Goal: Task Accomplishment & Management: Complete application form

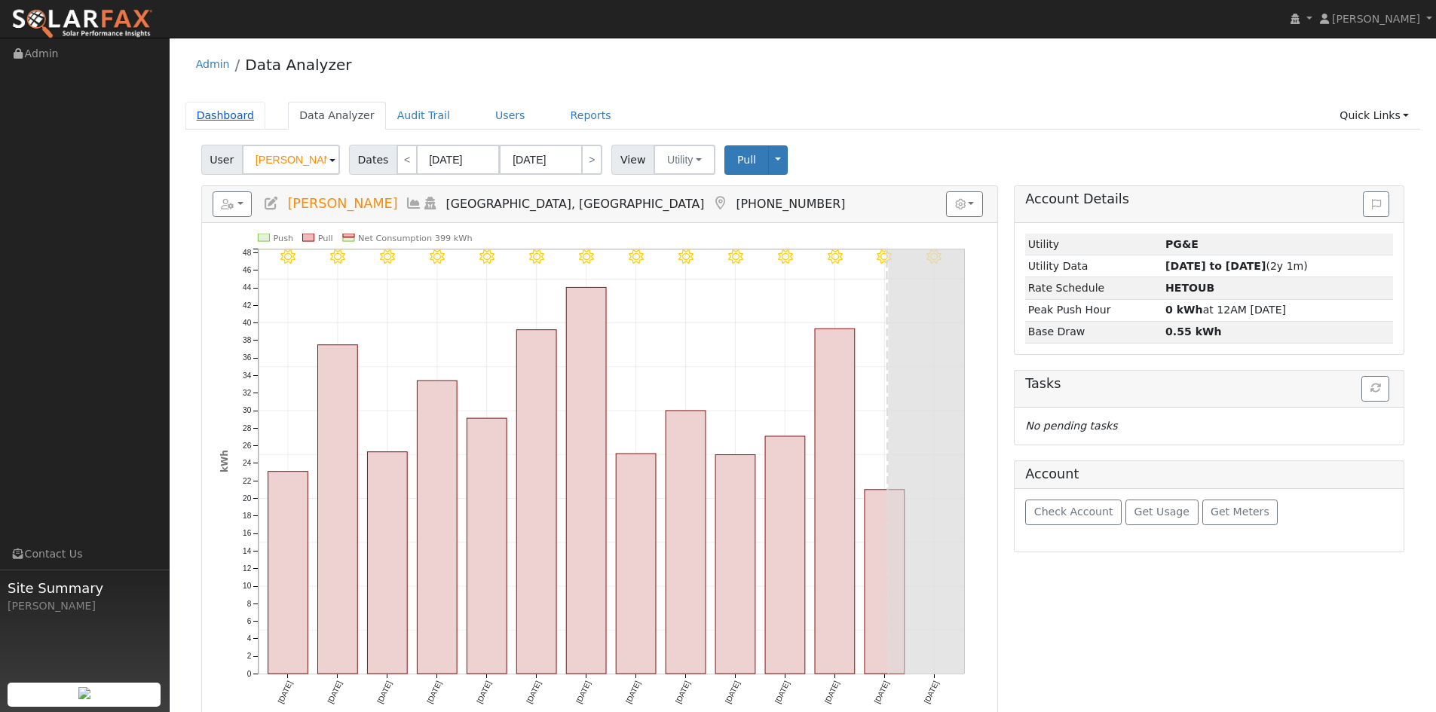
click at [232, 122] on link "Dashboard" at bounding box center [225, 116] width 81 height 28
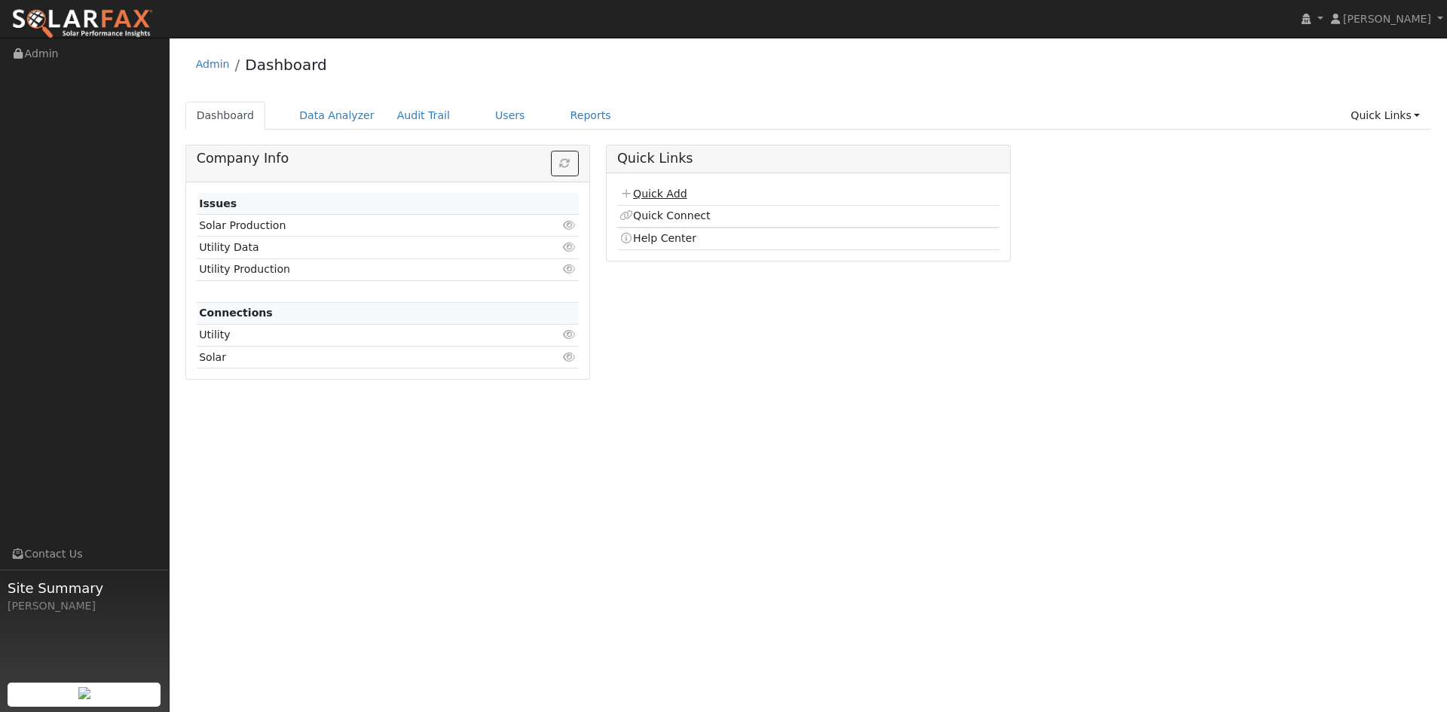
click at [653, 193] on link "Quick Add" at bounding box center [653, 194] width 67 height 12
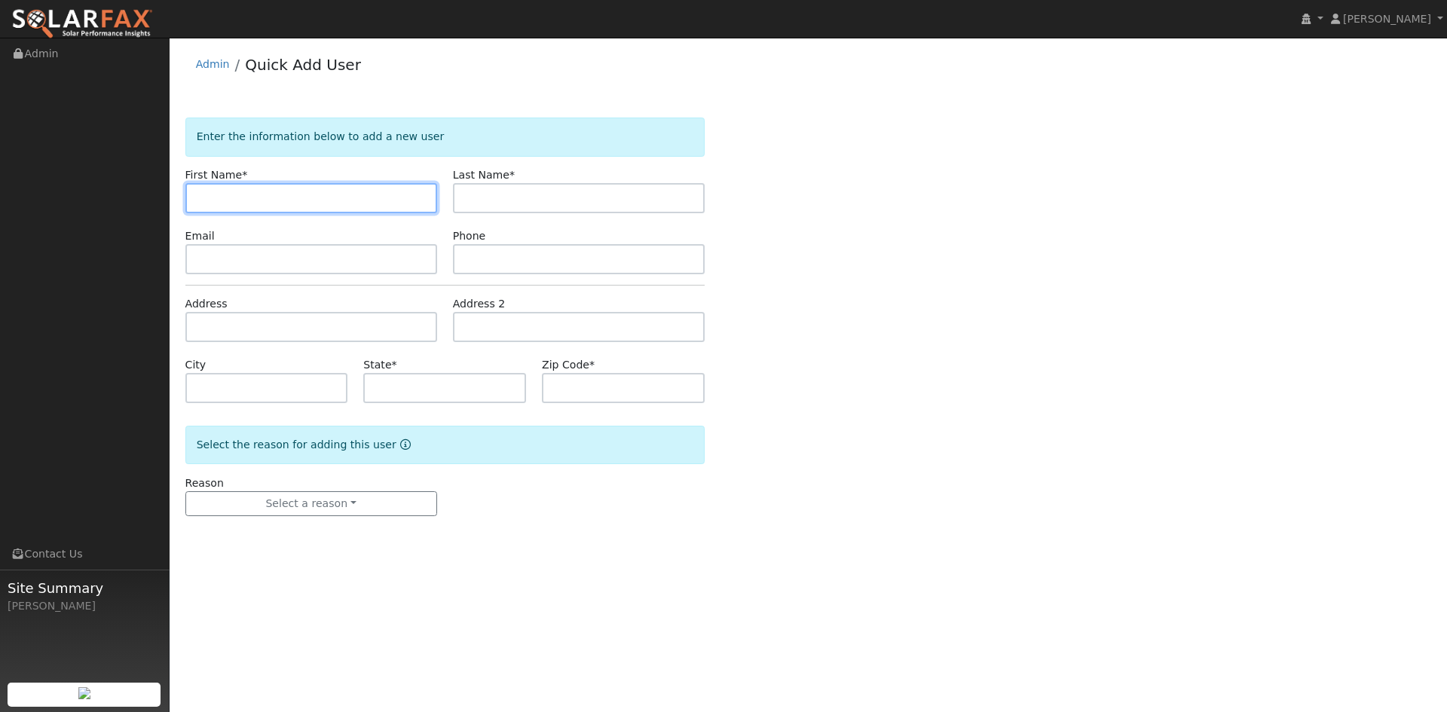
click at [308, 195] on input "text" at bounding box center [311, 198] width 252 height 30
type input "Natalia"
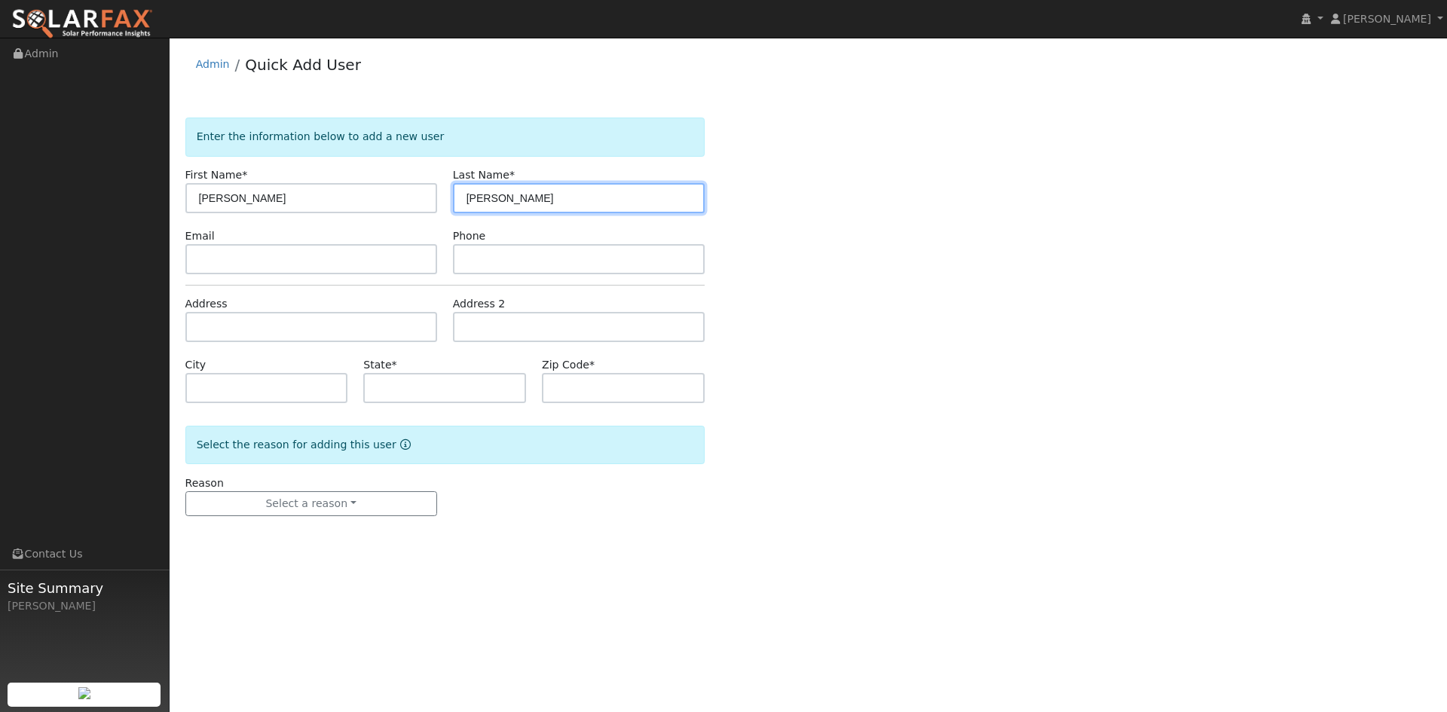
type input "Wang"
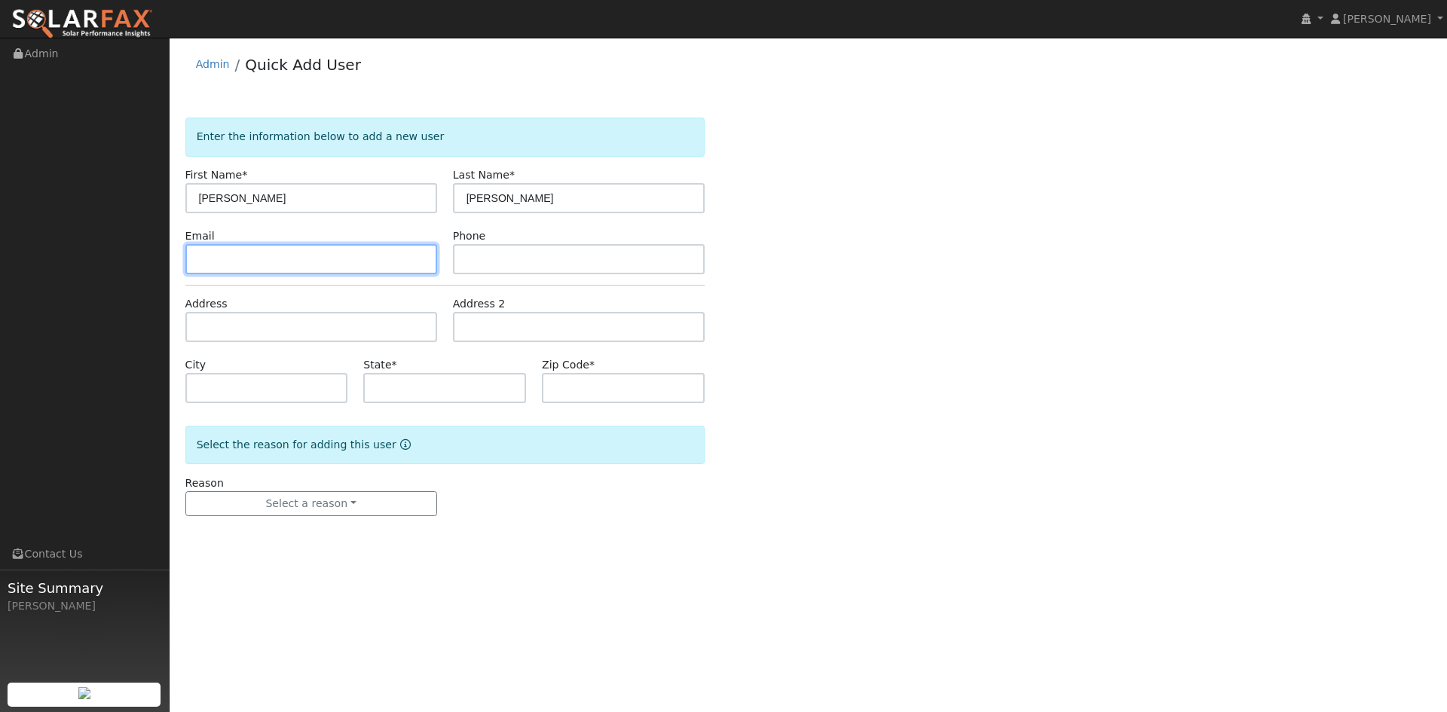
click at [284, 248] on input "text" at bounding box center [311, 259] width 252 height 30
paste input "nataliawang@gmail.com"
type input "nataliawang@gmail.com"
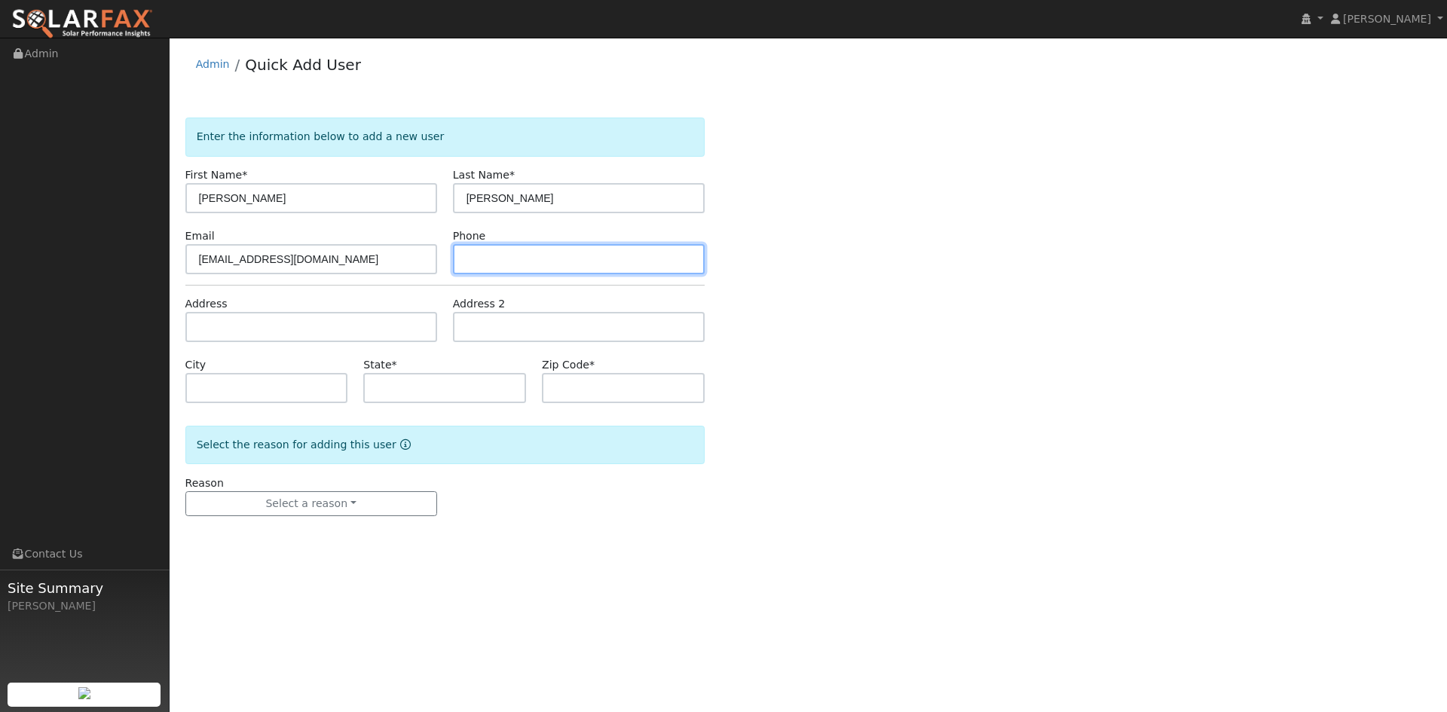
click at [594, 274] on input "text" at bounding box center [579, 259] width 252 height 30
paste input "(415) 412-0645"
type input "(415) 412-0645"
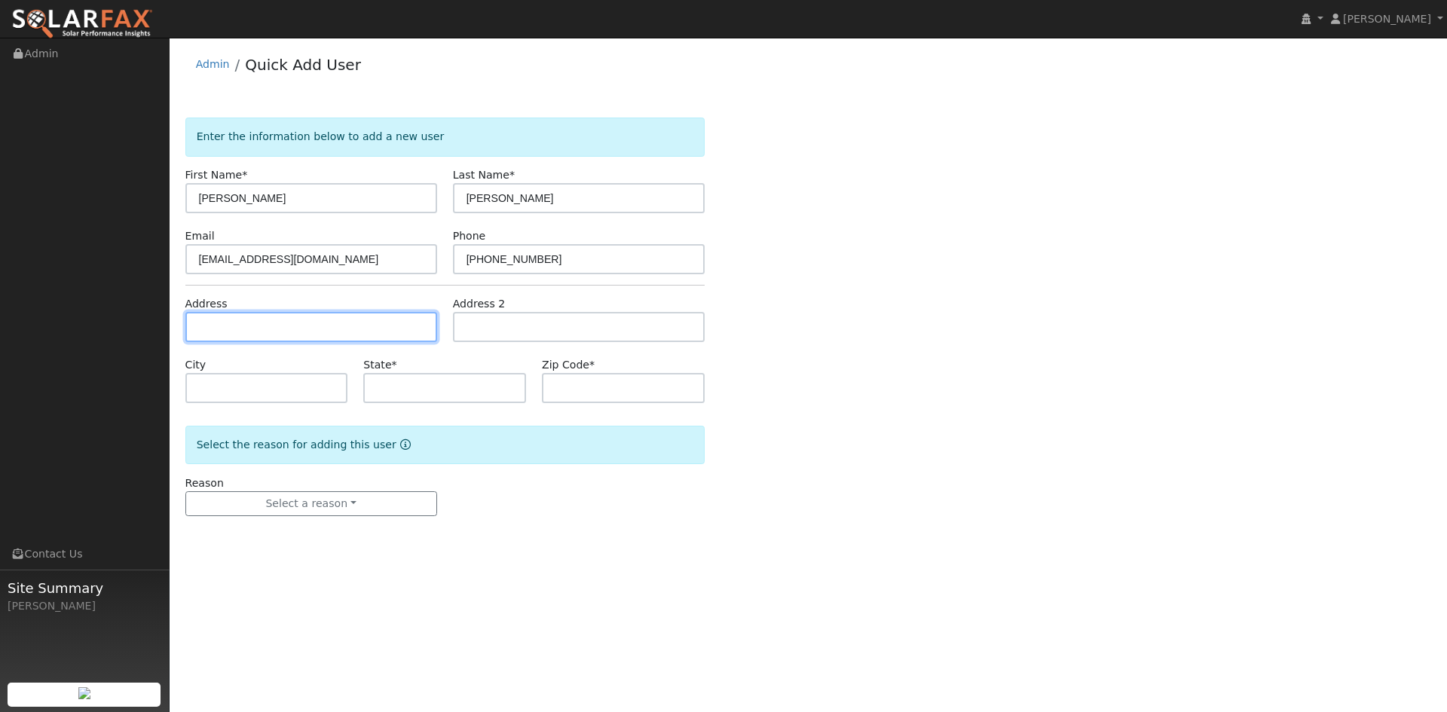
click at [277, 320] on input "text" at bounding box center [311, 327] width 252 height 30
paste input "[STREET_ADDRESS]"
type input "[STREET_ADDRESS]"
type input "Napa"
type input "CA"
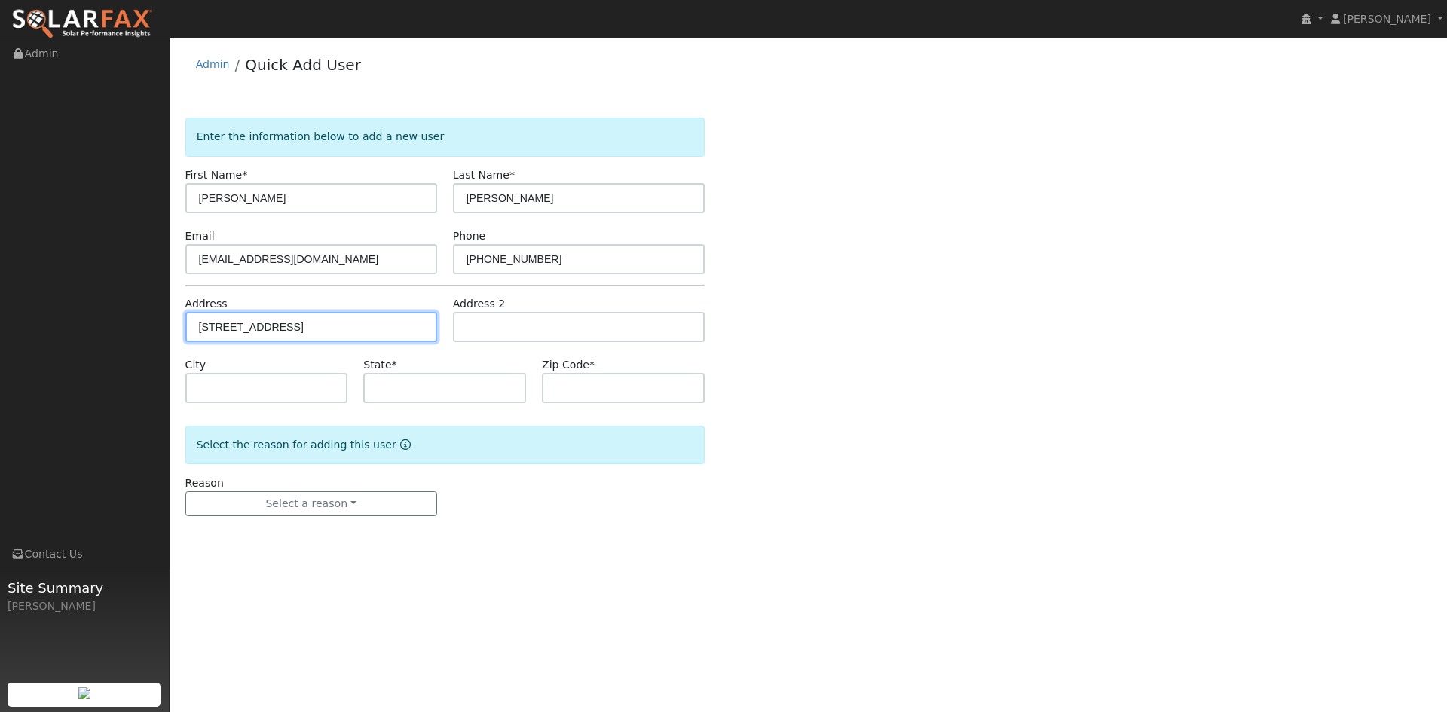
type input "94558"
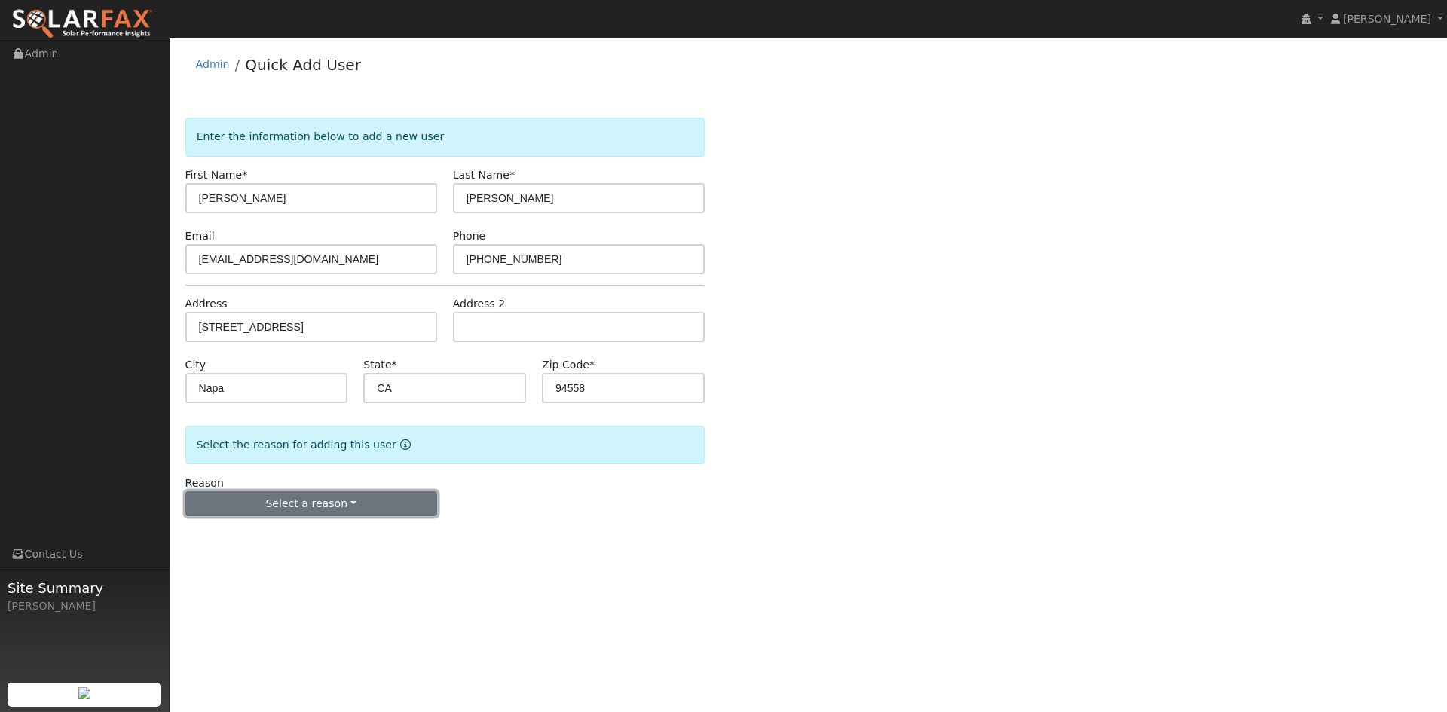
click at [254, 507] on button "Select a reason" at bounding box center [311, 504] width 252 height 26
click at [283, 541] on link "New lead" at bounding box center [269, 535] width 167 height 21
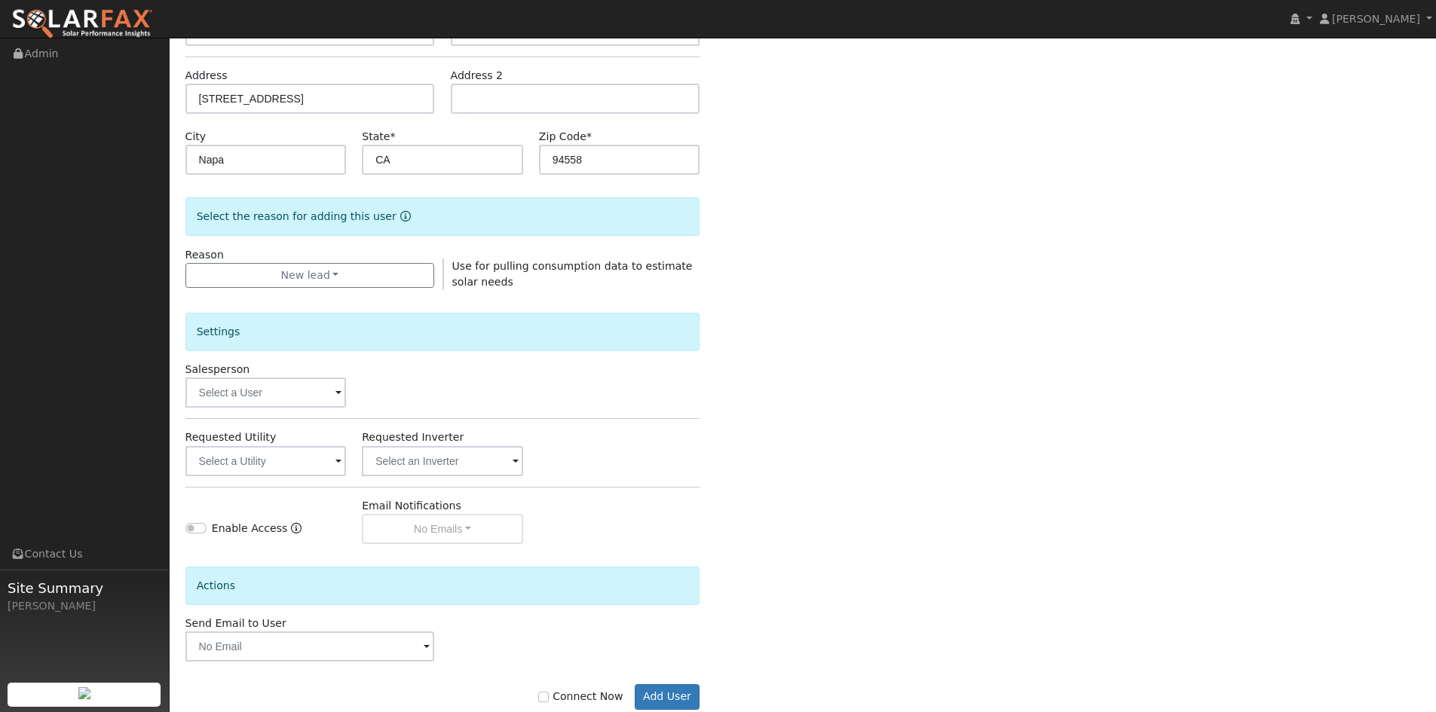
scroll to position [264, 0]
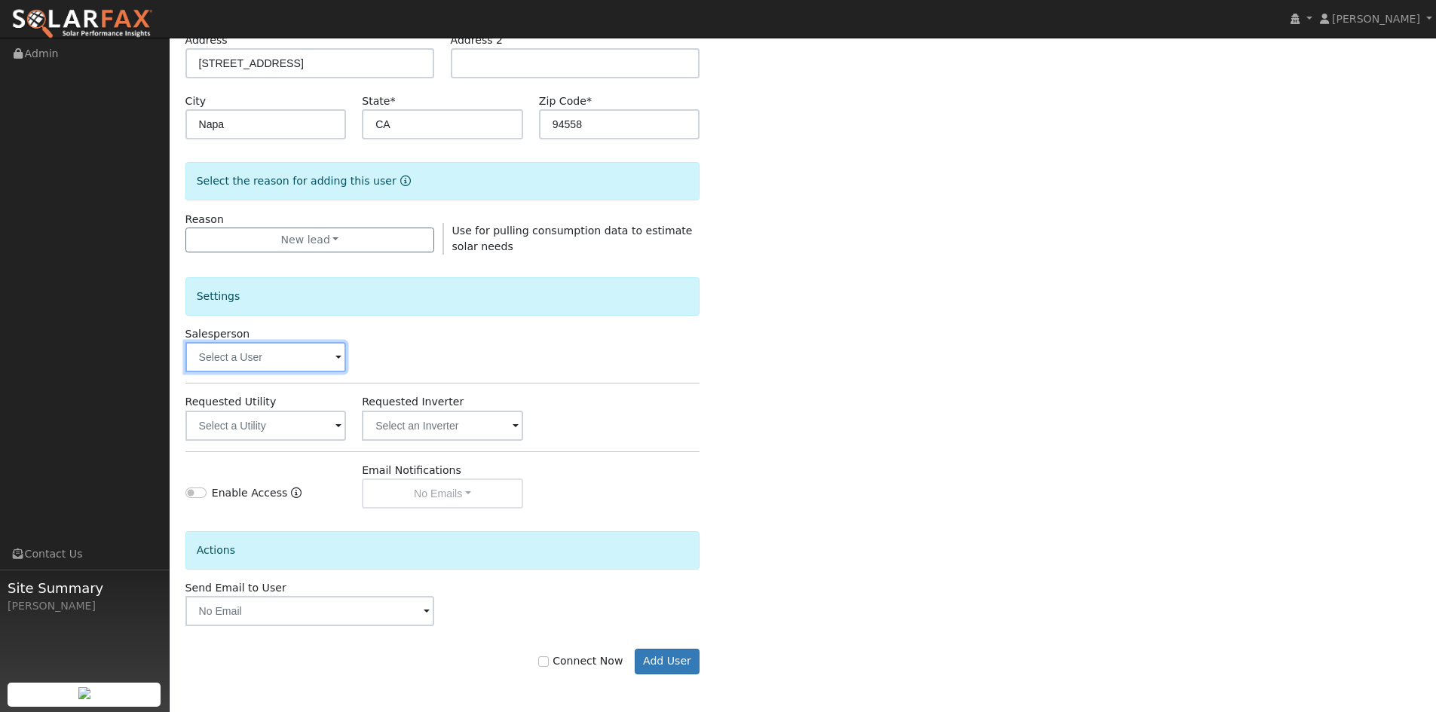
click at [268, 363] on input "text" at bounding box center [265, 357] width 161 height 30
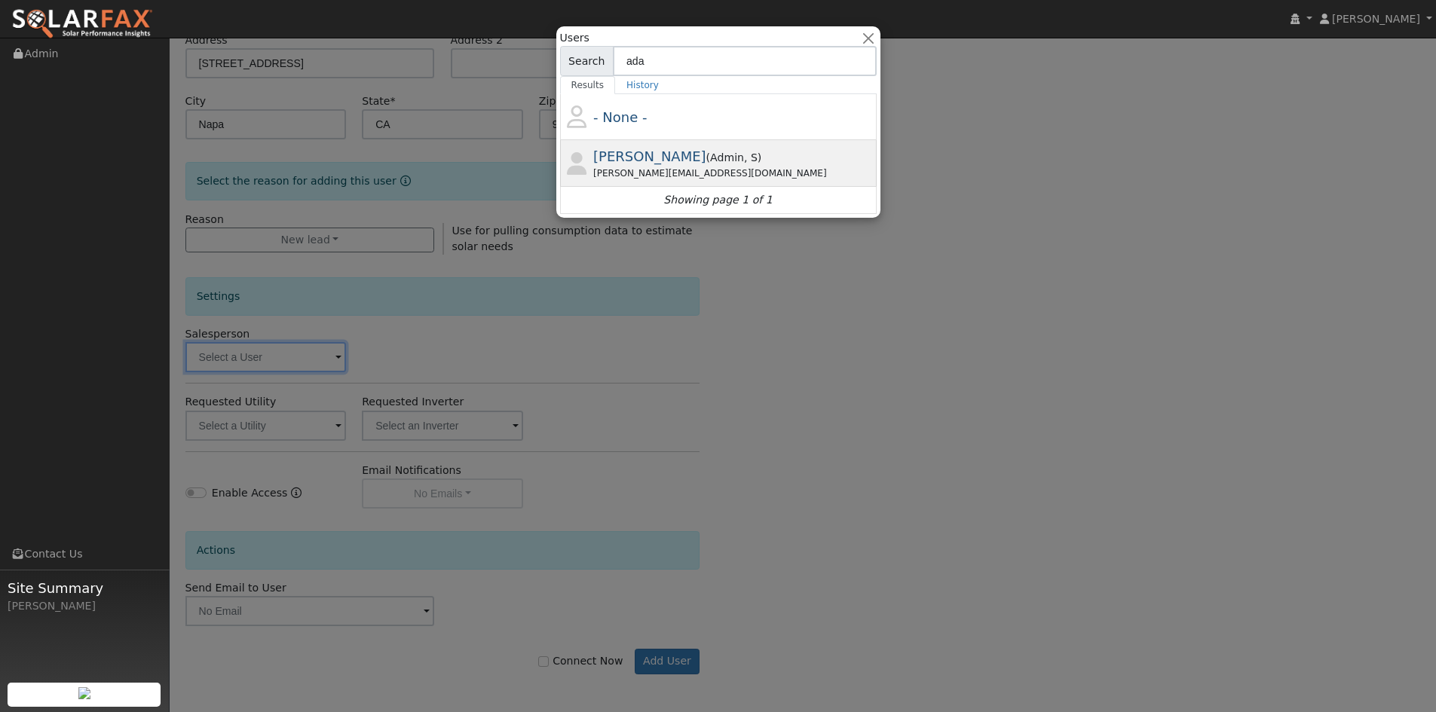
type input "ada"
click at [627, 164] on span "Adam Hedemark" at bounding box center [649, 156] width 113 height 16
type input "Adam Hedemark"
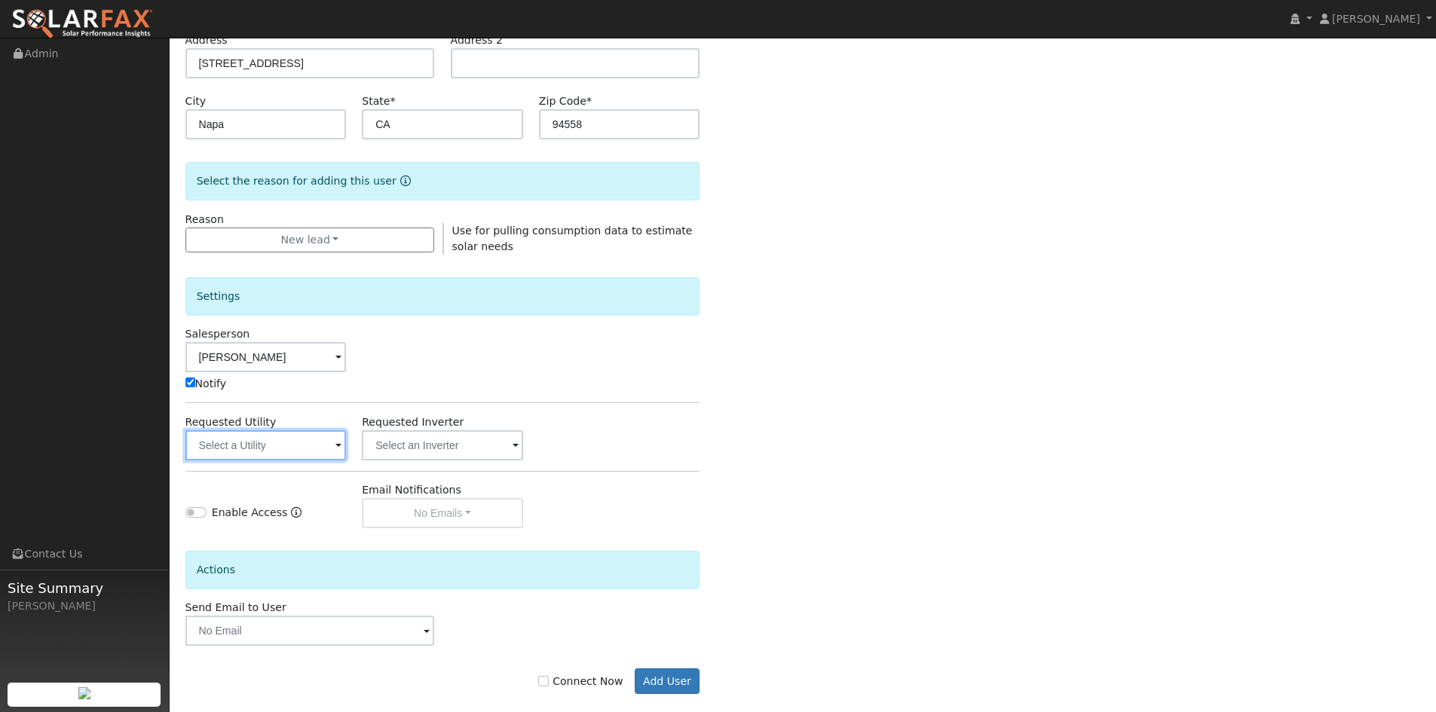
click at [312, 444] on input "text" at bounding box center [265, 445] width 161 height 30
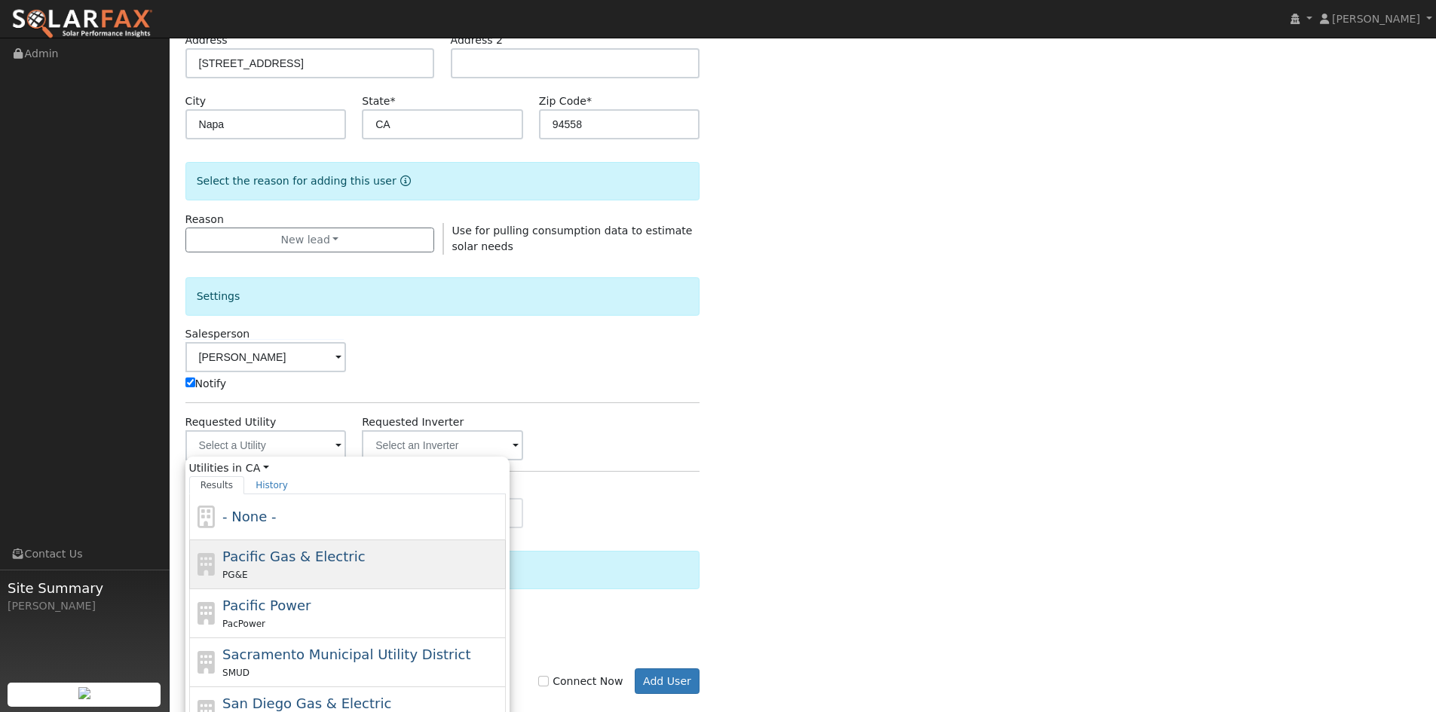
click at [280, 553] on span "Pacific Gas & Electric" at bounding box center [293, 557] width 142 height 16
type input "Pacific Gas & Electric"
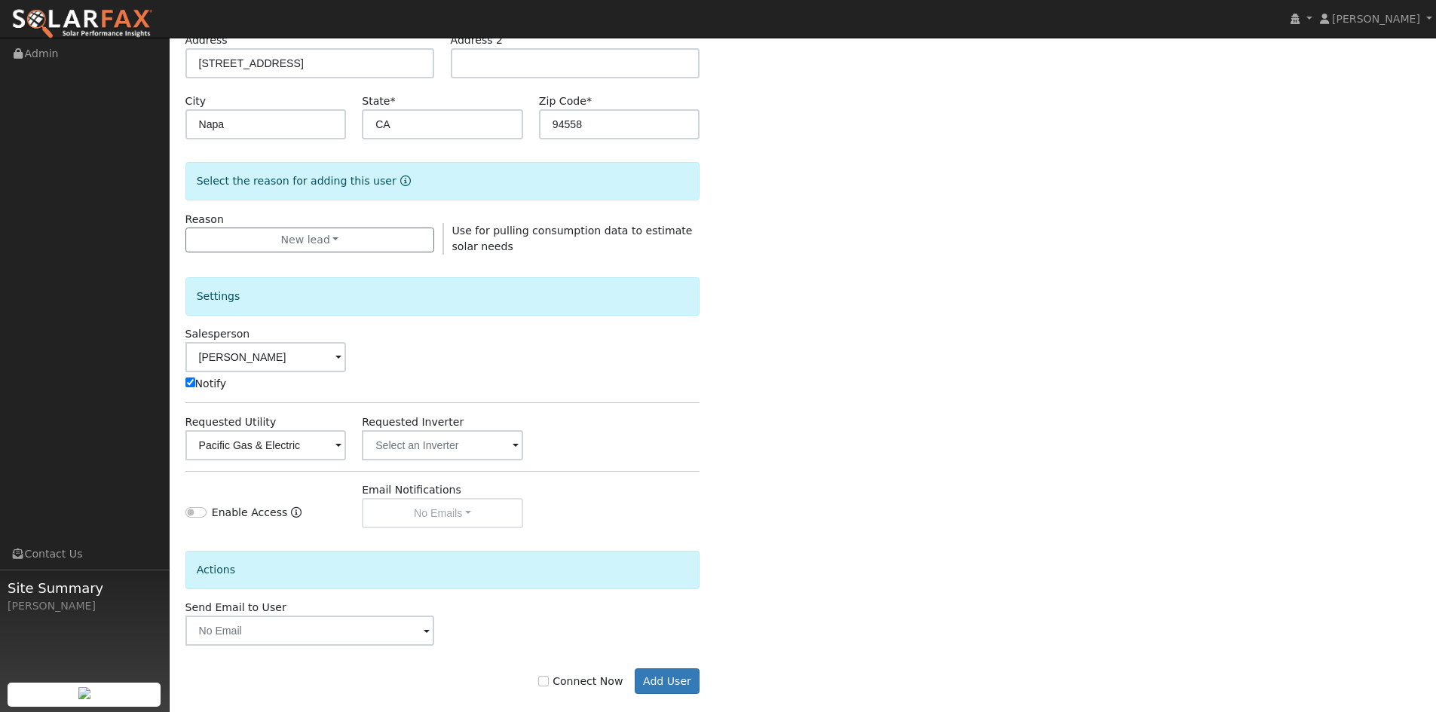
click at [595, 687] on label "Connect Now" at bounding box center [580, 682] width 84 height 16
click at [549, 687] on input "Connect Now" at bounding box center [543, 681] width 11 height 11
checkbox input "true"
click at [662, 678] on button "Add User" at bounding box center [668, 682] width 66 height 26
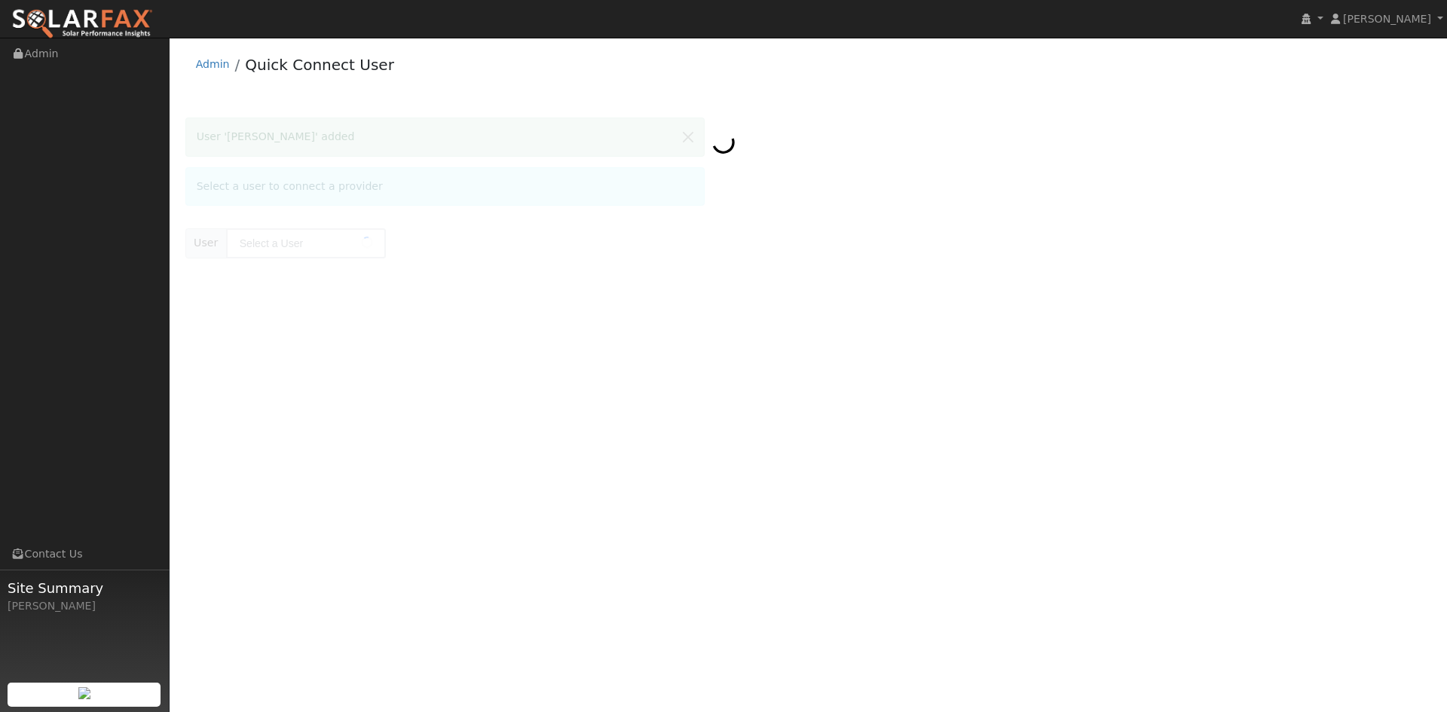
type input "[PERSON_NAME]"
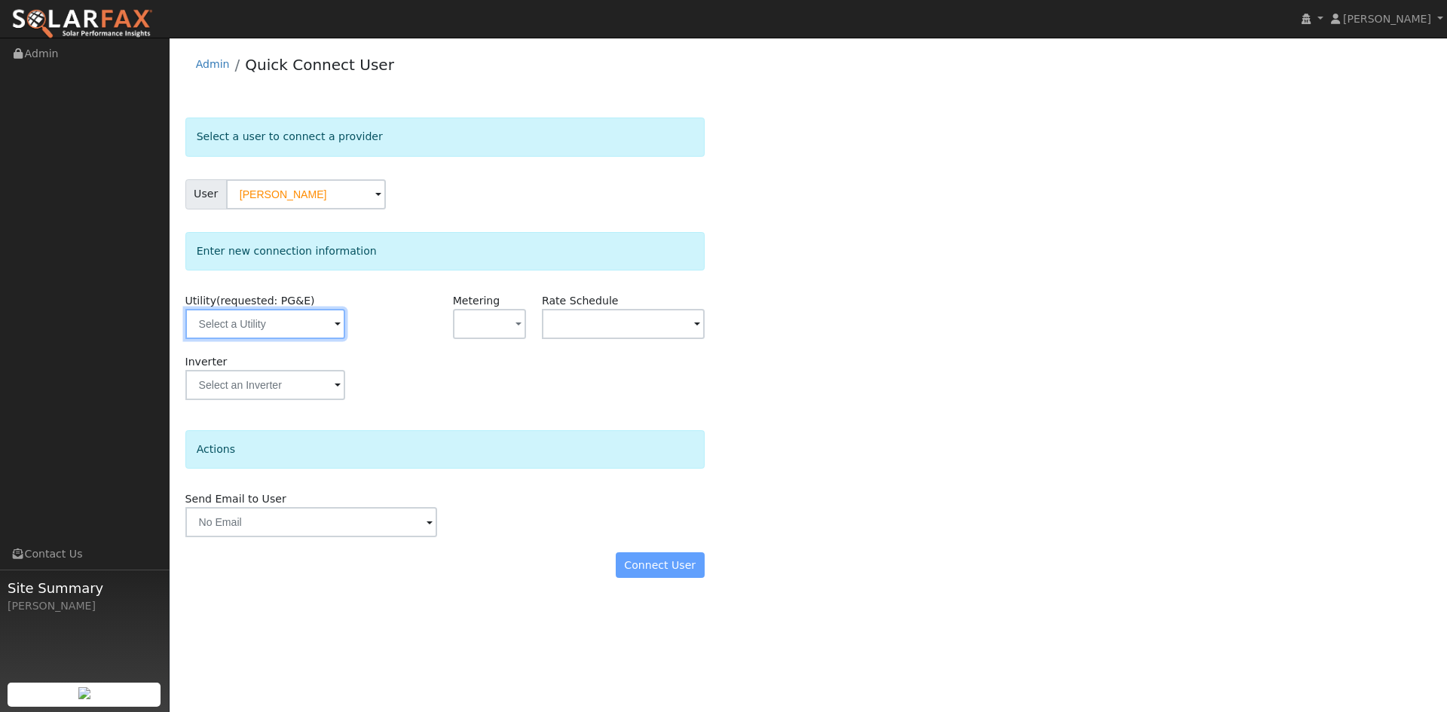
click at [225, 320] on input "text" at bounding box center [265, 324] width 160 height 30
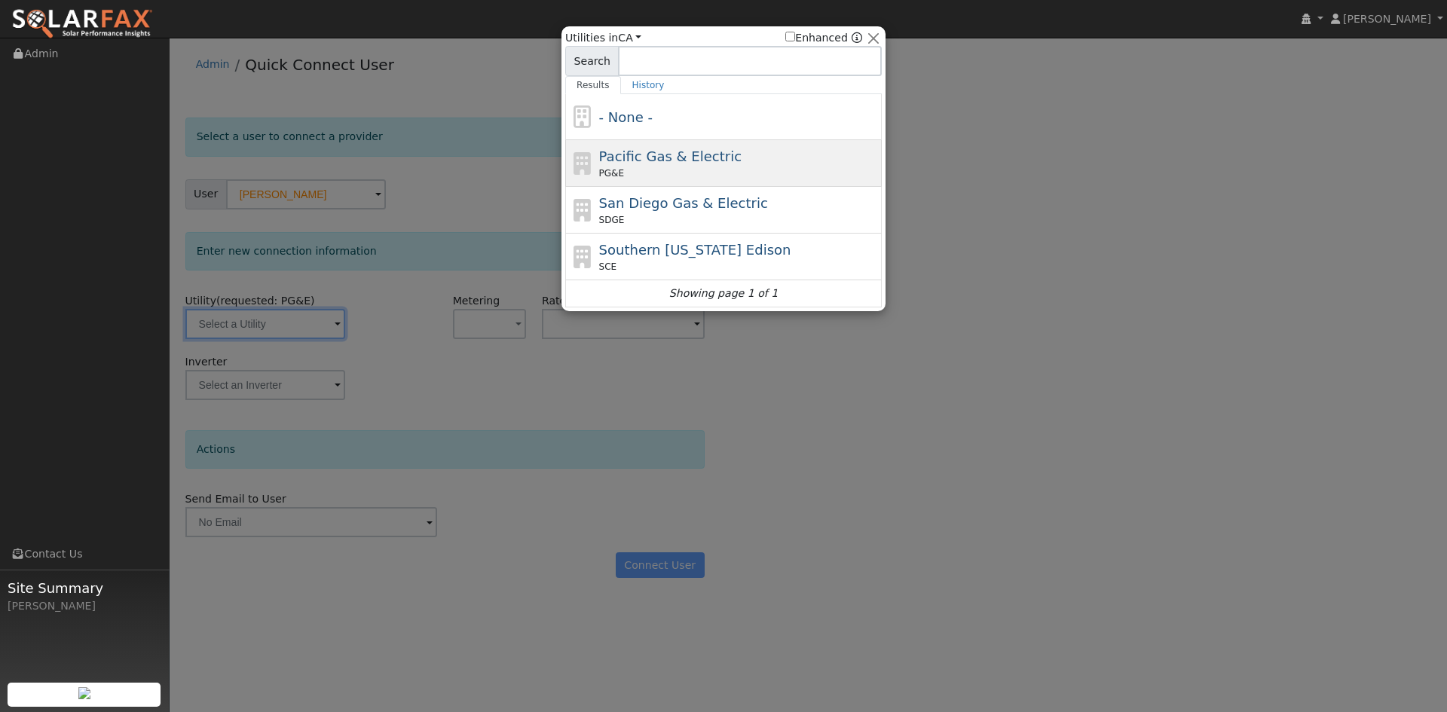
click at [736, 154] on div "Pacific Gas & Electric PG&E" at bounding box center [739, 163] width 280 height 34
type input "PG&E"
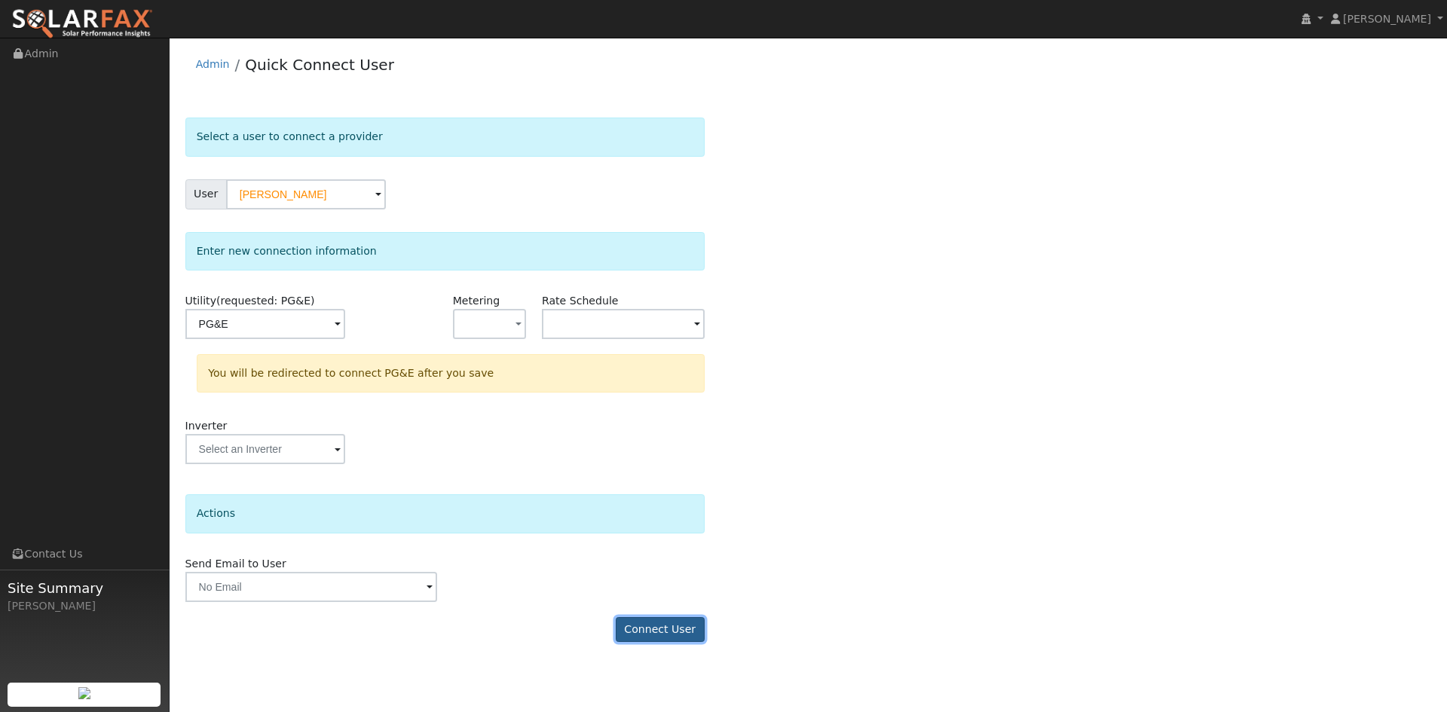
click at [659, 623] on button "Connect User" at bounding box center [660, 630] width 89 height 26
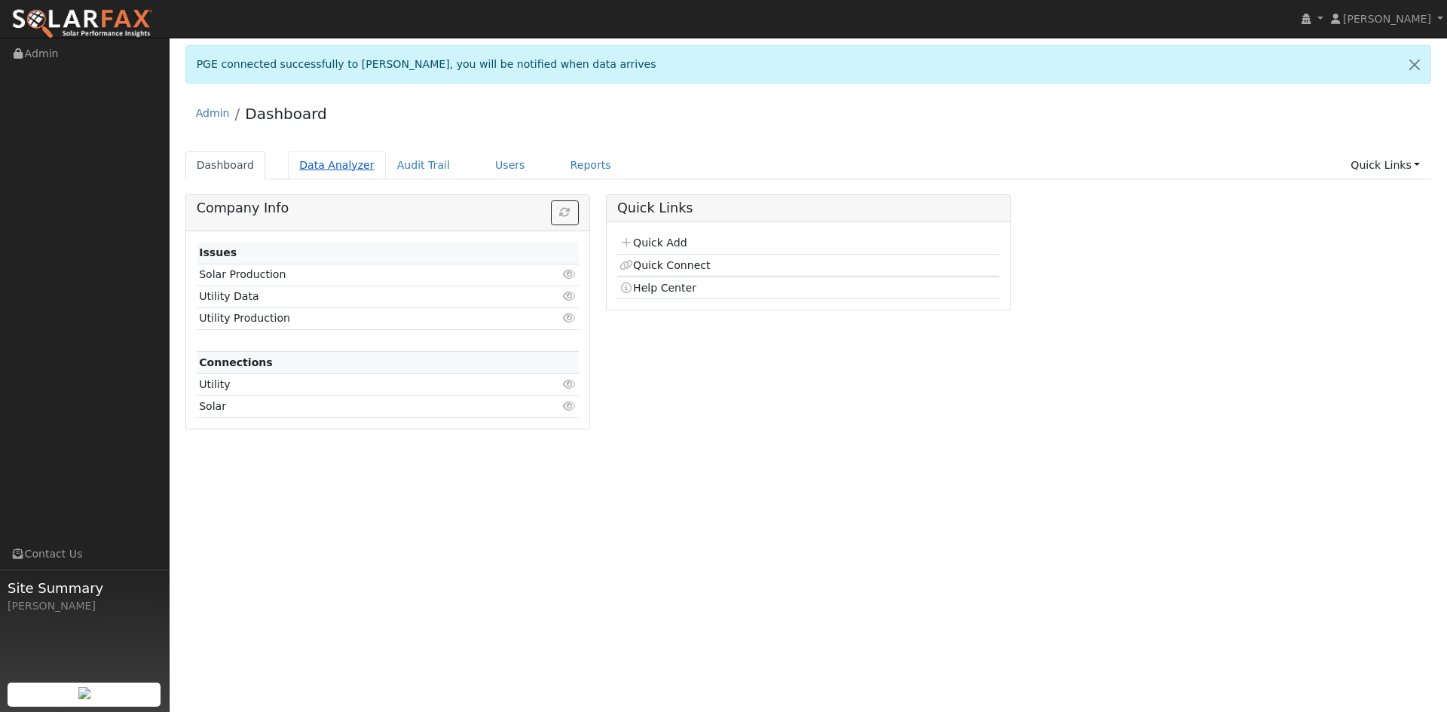
click at [335, 168] on link "Data Analyzer" at bounding box center [337, 166] width 98 height 28
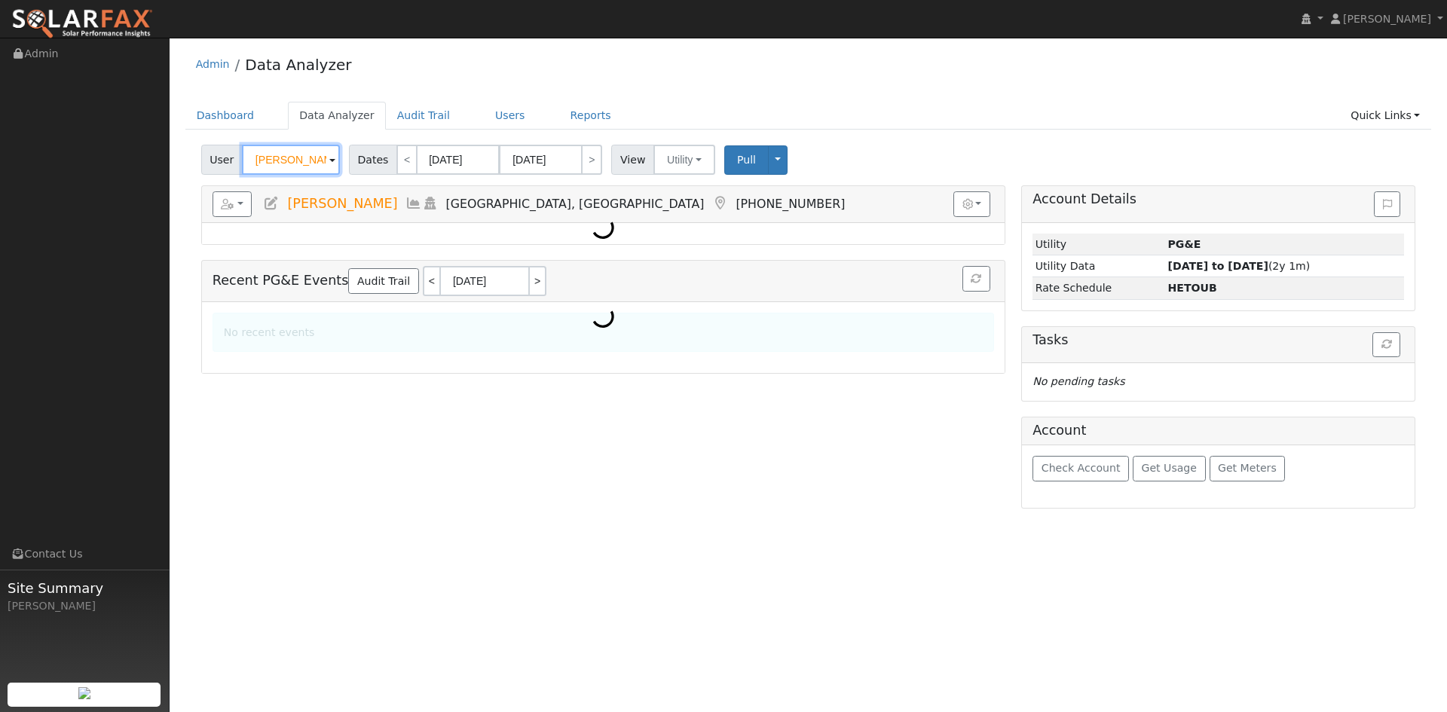
click at [278, 167] on input "[PERSON_NAME]" at bounding box center [291, 160] width 98 height 30
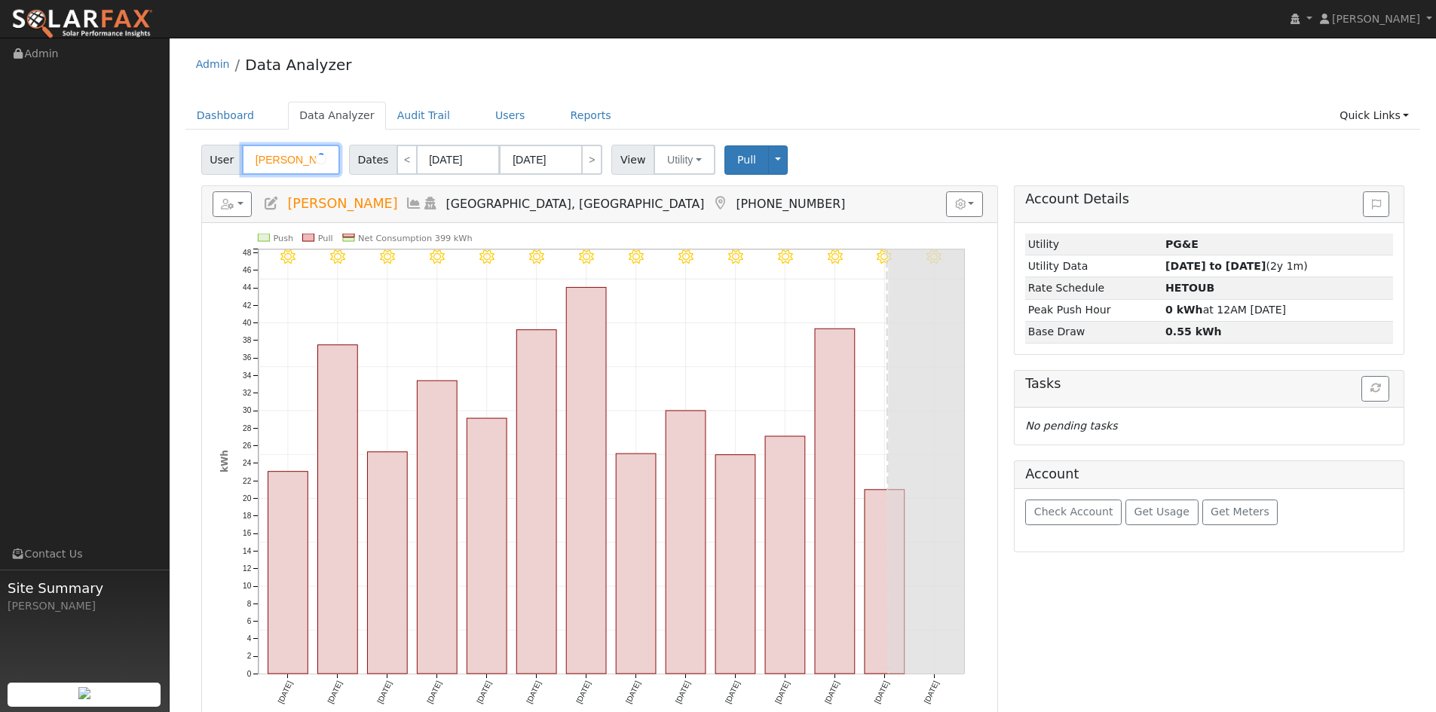
click at [281, 161] on input "[PERSON_NAME]" at bounding box center [291, 160] width 98 height 30
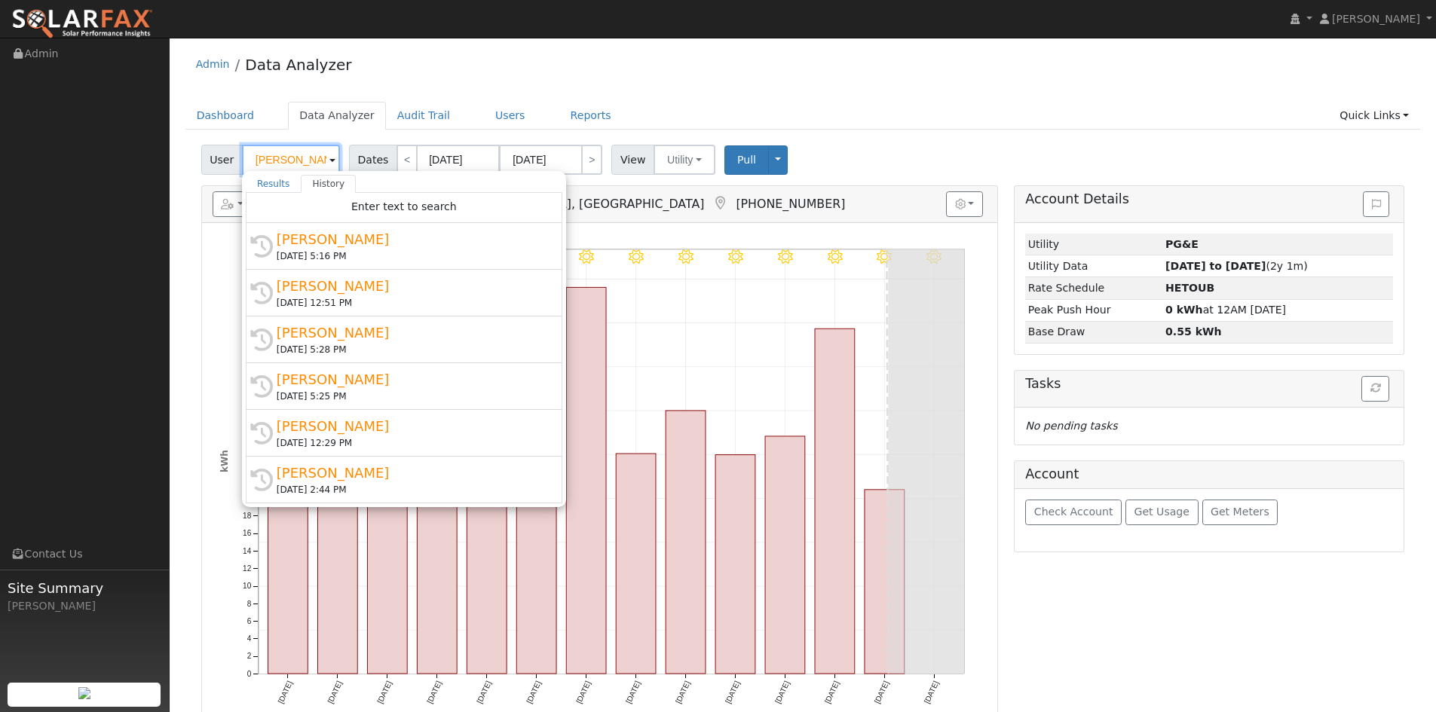
click at [281, 161] on input "[PERSON_NAME]" at bounding box center [291, 160] width 98 height 30
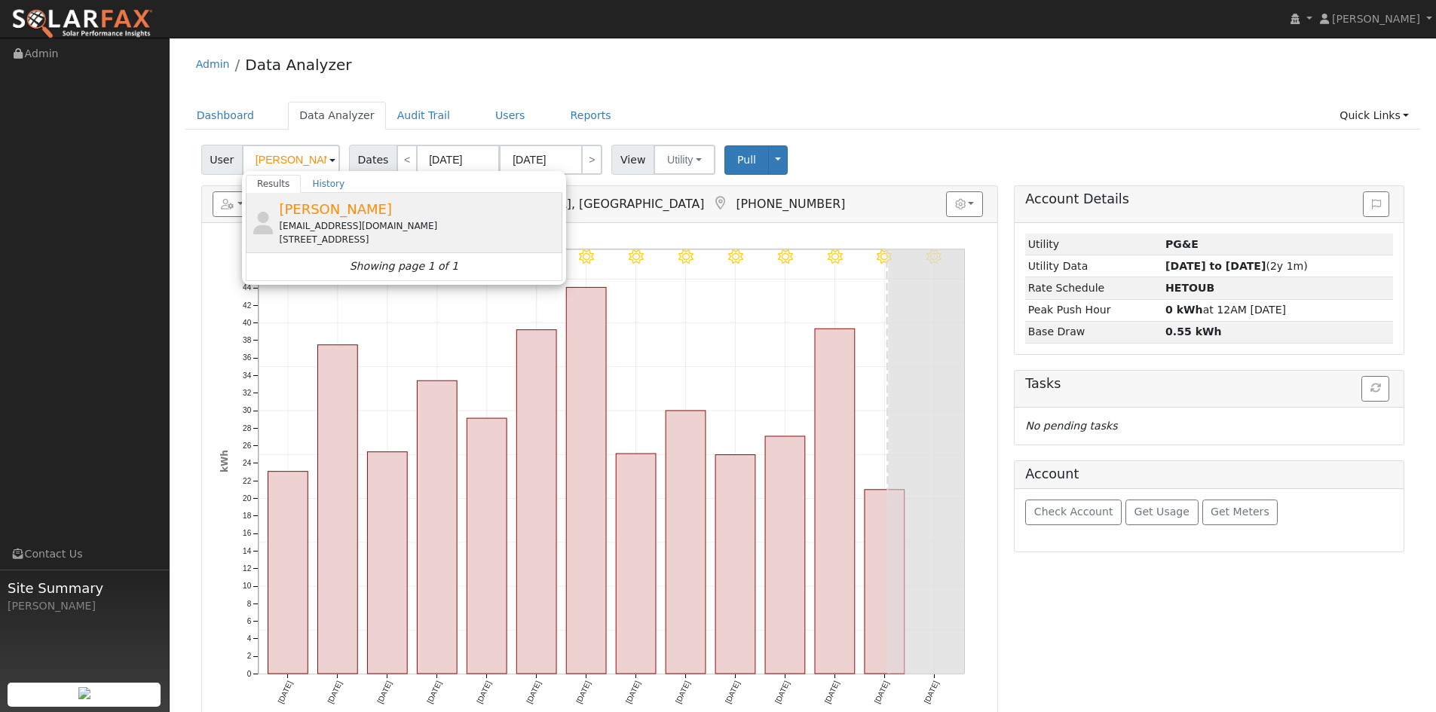
click at [314, 211] on span "[PERSON_NAME]" at bounding box center [335, 209] width 113 height 16
type input "[PERSON_NAME]"
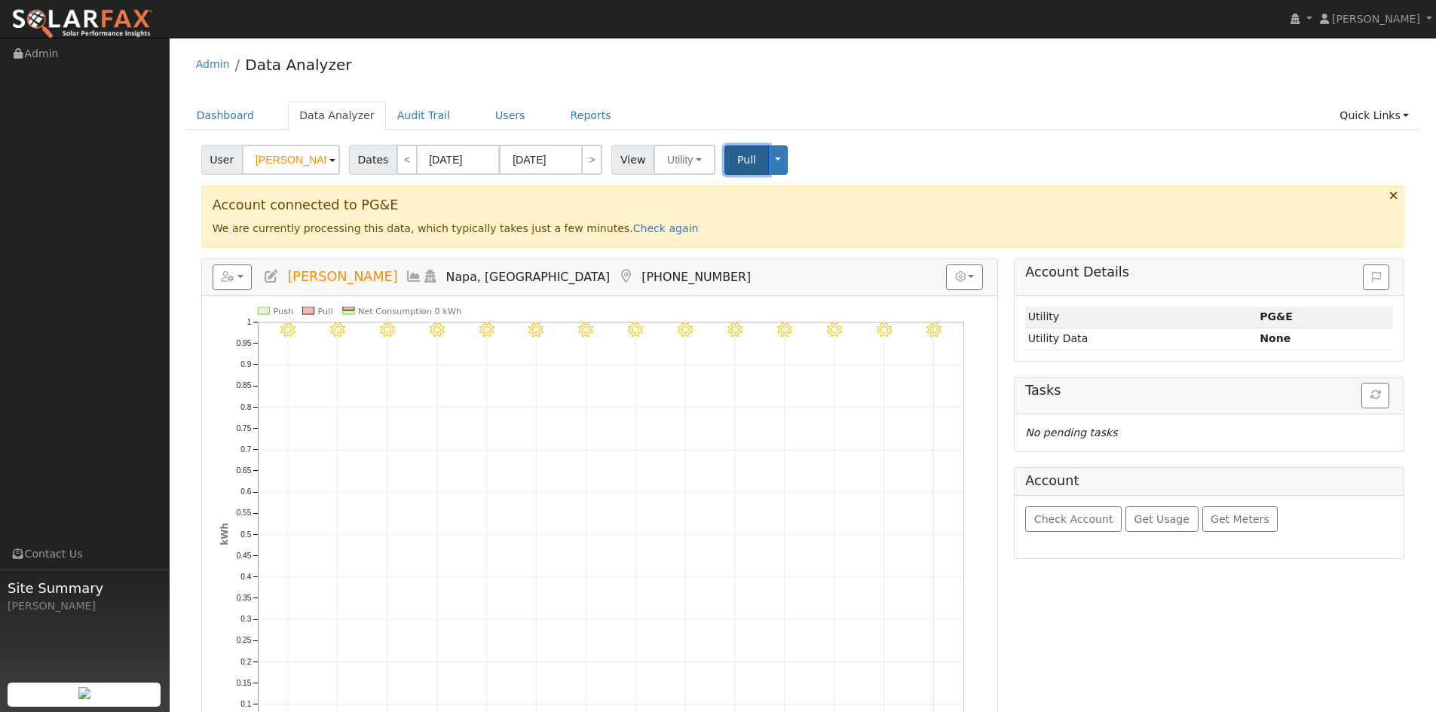
click at [737, 156] on span "Pull" at bounding box center [746, 160] width 19 height 12
click at [1378, 398] on h5 "Tasks" at bounding box center [1209, 391] width 368 height 16
